Goal: Task Accomplishment & Management: Manage account settings

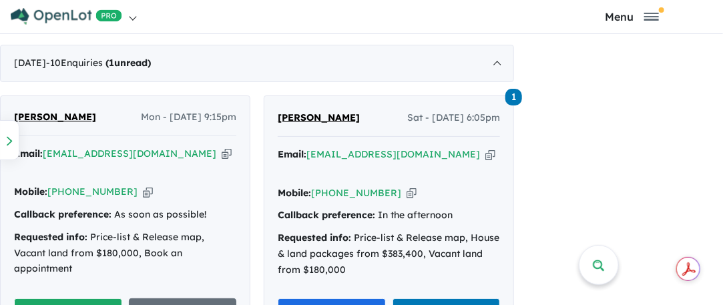
scroll to position [801, 0]
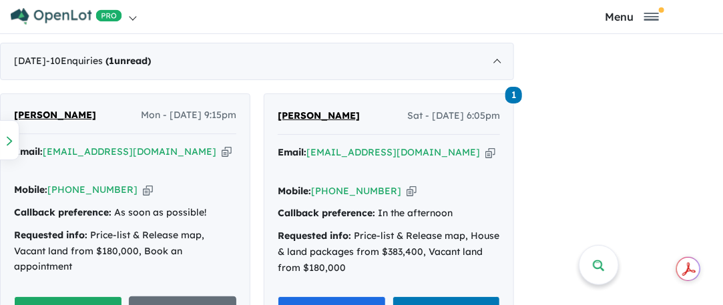
click at [104, 296] on button "Unread" at bounding box center [68, 310] width 108 height 29
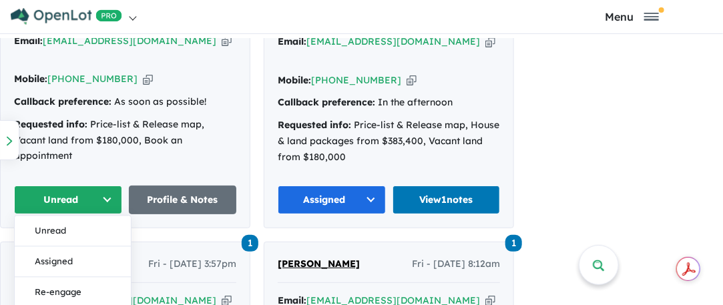
scroll to position [934, 0]
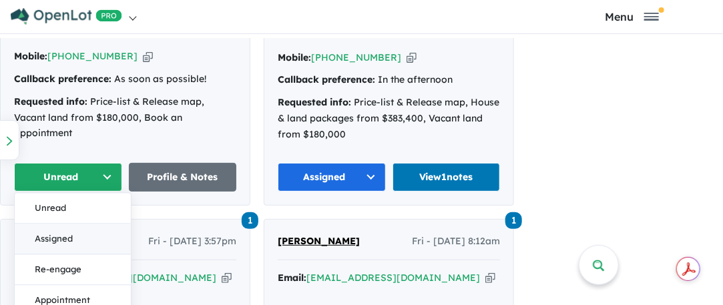
click at [47, 224] on button "Assigned" at bounding box center [73, 239] width 116 height 31
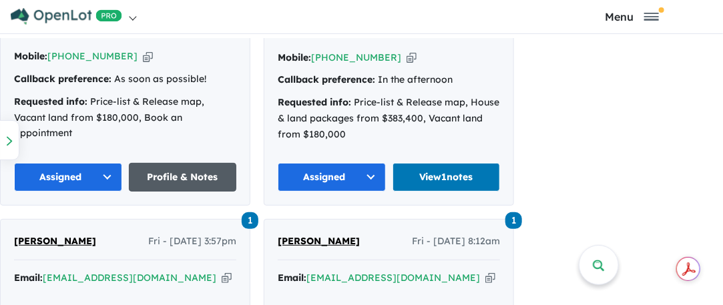
click at [168, 163] on link "Profile & Notes" at bounding box center [183, 177] width 108 height 29
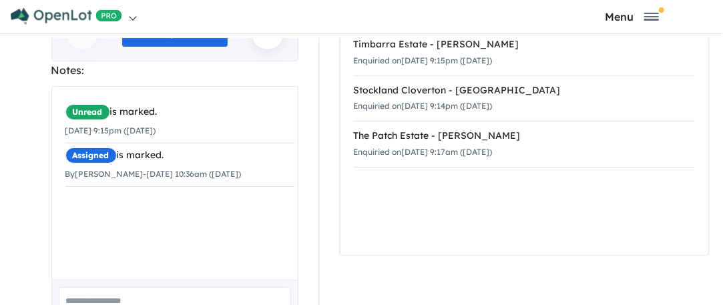
scroll to position [337, 0]
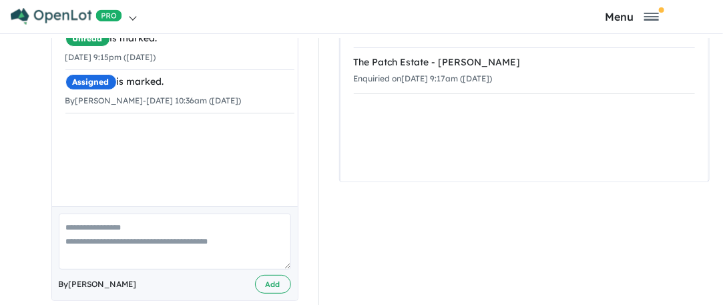
click at [91, 218] on textarea at bounding box center [175, 241] width 232 height 55
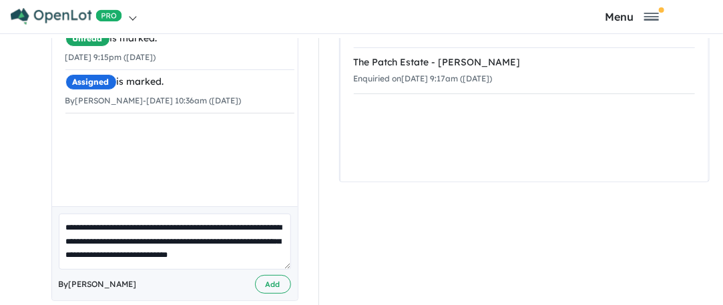
scroll to position [5, 0]
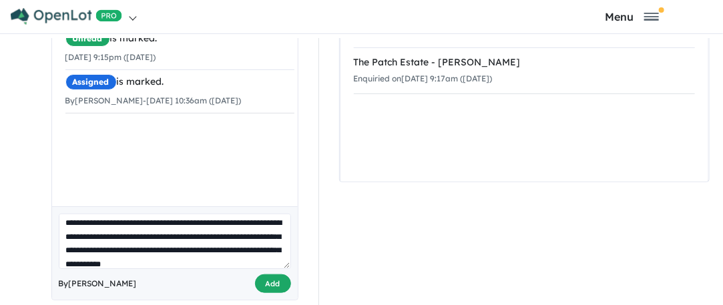
type textarea "**********"
click at [269, 274] on button "Add" at bounding box center [273, 283] width 36 height 19
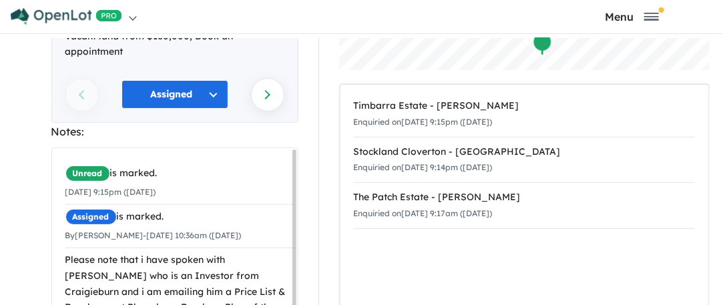
scroll to position [0, 0]
